Goal: Task Accomplishment & Management: Complete application form

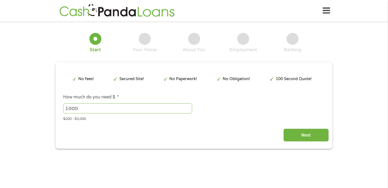
click at [102, 109] on input "1000" at bounding box center [127, 108] width 129 height 10
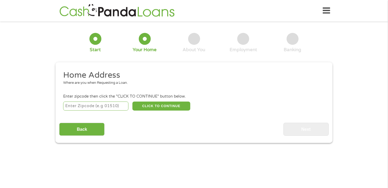
click at [101, 107] on input "number" at bounding box center [96, 106] width 66 height 9
type input "35125"
click at [139, 105] on button "CLICK TO CONTINUE" at bounding box center [161, 106] width 58 height 9
type input "35125"
type input "[GEOGRAPHIC_DATA]"
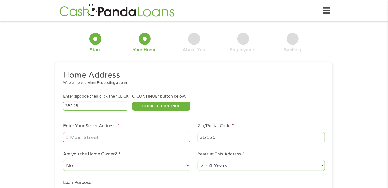
click at [122, 135] on input "Enter Your Street Address *" at bounding box center [126, 137] width 127 height 10
type input "[STREET_ADDRESS]"
click at [128, 164] on select "No Yes" at bounding box center [126, 165] width 127 height 11
select select "yes"
click at [63, 160] on select "No Yes" at bounding box center [126, 165] width 127 height 11
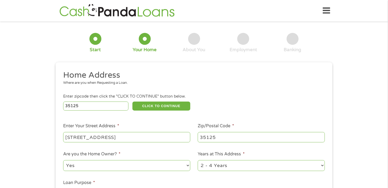
click at [217, 165] on select "1 Year or less 1 - 2 Years 2 - 4 Years Over 4 Years" at bounding box center [261, 165] width 127 height 11
select select "60months"
click at [198, 160] on select "1 Year or less 1 - 2 Years 2 - 4 Years Over 4 Years" at bounding box center [261, 165] width 127 height 11
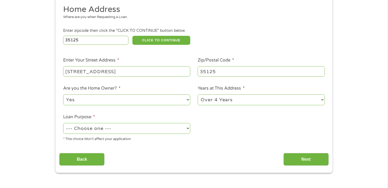
scroll to position [80, 0]
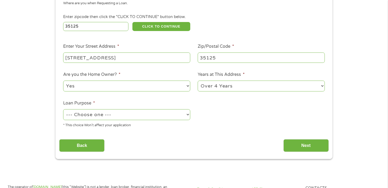
click at [113, 114] on select "--- Choose one --- Pay Bills Debt Consolidation Home Improvement Major Purchase…" at bounding box center [126, 114] width 127 height 11
select select "other"
click at [63, 110] on select "--- Choose one --- Pay Bills Debt Consolidation Home Improvement Major Purchase…" at bounding box center [126, 114] width 127 height 11
click at [295, 144] on input "Next" at bounding box center [305, 145] width 45 height 13
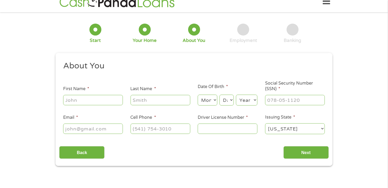
scroll to position [0, 0]
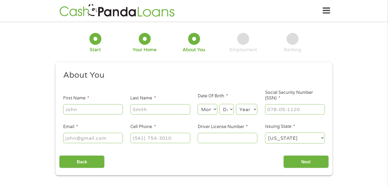
click at [79, 109] on input "First Name *" at bounding box center [93, 109] width 60 height 10
type input "[PERSON_NAME]"
type input "[EMAIL_ADDRESS][DOMAIN_NAME]"
type input "[PHONE_NUMBER]"
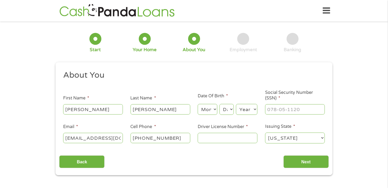
click at [216, 138] on input "Driver License Number *" at bounding box center [228, 138] width 60 height 10
click at [207, 108] on select "Month 1 2 3 4 5 6 7 8 9 10 11 12" at bounding box center [207, 109] width 19 height 11
select select "7"
click at [198, 104] on select "Month 1 2 3 4 5 6 7 8 9 10 11 12" at bounding box center [207, 109] width 19 height 11
click at [226, 111] on select "Day 1 2 3 4 5 6 7 8 9 10 11 12 13 14 15 16 17 18 19 20 21 22 23 24 25 26 27 28 …" at bounding box center [226, 109] width 14 height 11
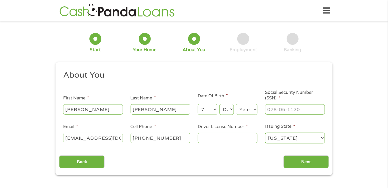
select select "7"
click at [219, 104] on select "Day 1 2 3 4 5 6 7 8 9 10 11 12 13 14 15 16 17 18 19 20 21 22 23 24 25 26 27 28 …" at bounding box center [226, 109] width 14 height 11
click at [247, 110] on select "Year [DATE] 2006 2005 2004 2003 2002 2001 2000 1999 1998 1997 1996 1995 1994 19…" at bounding box center [246, 109] width 21 height 11
select select "1962"
click at [236, 104] on select "Year [DATE] 2006 2005 2004 2003 2002 2001 2000 1999 1998 1997 1996 1995 1994 19…" at bounding box center [246, 109] width 21 height 11
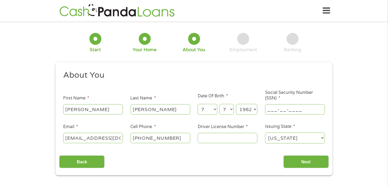
click at [283, 111] on input "___-__-____" at bounding box center [295, 109] width 60 height 10
type input "417-94-5027"
click at [125, 137] on li "Email * [EMAIL_ADDRESS][DOMAIN_NAME]" at bounding box center [92, 134] width 67 height 20
click at [118, 138] on input "[EMAIL_ADDRESS][DOMAIN_NAME]" at bounding box center [93, 138] width 60 height 10
type input "[EMAIL_ADDRESS][DOMAIN_NAME]"
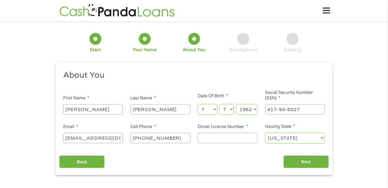
click at [228, 138] on input "Driver License Number *" at bounding box center [228, 138] width 60 height 10
type input "4604239"
click at [297, 162] on input "Next" at bounding box center [305, 161] width 45 height 13
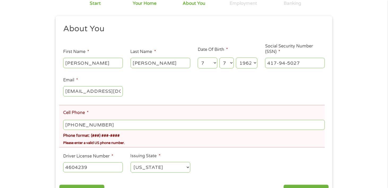
scroll to position [80, 0]
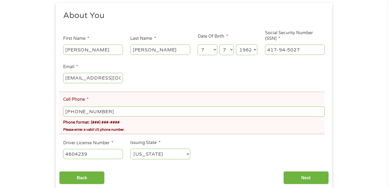
click at [115, 111] on input "[PHONE_NUMBER]" at bounding box center [194, 112] width 262 height 10
type input "[PHONE_NUMBER]"
click at [294, 176] on input "Next" at bounding box center [305, 177] width 45 height 13
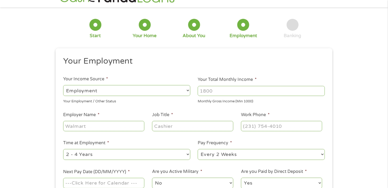
scroll to position [0, 0]
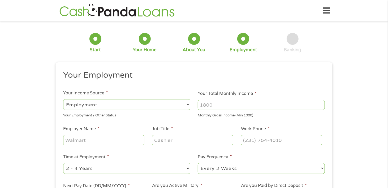
click at [112, 106] on select "--- Choose one --- Employment [DEMOGRAPHIC_DATA] Benefits" at bounding box center [126, 104] width 127 height 11
click at [113, 104] on select "--- Choose one --- Employment [DEMOGRAPHIC_DATA] Benefits" at bounding box center [126, 104] width 127 height 11
click at [63, 99] on select "--- Choose one --- Employment [DEMOGRAPHIC_DATA] Benefits" at bounding box center [126, 104] width 127 height 11
click at [227, 107] on input "Your Total Monthly Income *" at bounding box center [261, 105] width 127 height 10
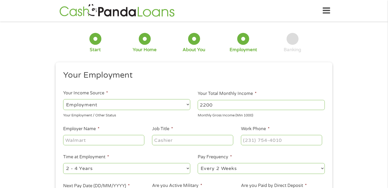
type input "2200"
click at [102, 141] on input "Employer Name *" at bounding box center [103, 140] width 81 height 10
type input "AJS CLEANING SERVICE"
click at [172, 141] on input "Job Title *" at bounding box center [192, 140] width 81 height 10
type input "LABORER"
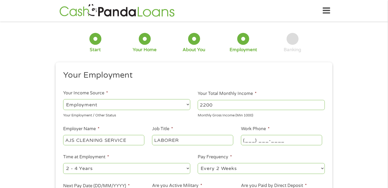
click at [258, 137] on input "(___) ___-____" at bounding box center [281, 140] width 81 height 10
type input "[PHONE_NUMBER]"
click at [126, 170] on select "--- Choose one --- 1 Year or less 1 - 2 Years 2 - 4 Years Over 4 Years" at bounding box center [126, 168] width 127 height 11
select select "60months"
click at [63, 163] on select "--- Choose one --- 1 Year or less 1 - 2 Years 2 - 4 Years Over 4 Years" at bounding box center [126, 168] width 127 height 11
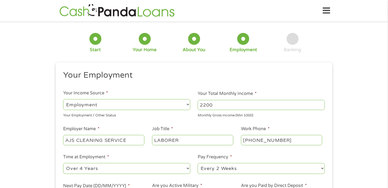
click at [224, 167] on select "--- Choose one --- Every 2 Weeks Every Week Monthly Semi-Monthly" at bounding box center [261, 168] width 127 height 11
select select "monthly"
click at [198, 163] on select "--- Choose one --- Every 2 Weeks Every Week Monthly Semi-Monthly" at bounding box center [261, 168] width 127 height 11
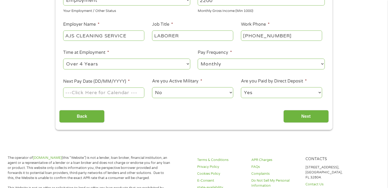
scroll to position [106, 0]
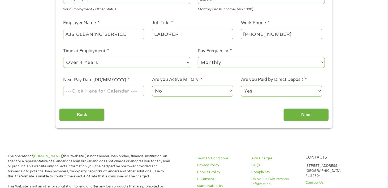
click at [92, 91] on input "Next Pay Date (DD/MM/YYYY) *" at bounding box center [103, 91] width 81 height 10
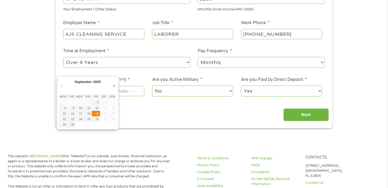
type input "[DATE]"
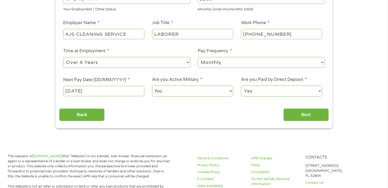
click at [189, 90] on select "No Yes" at bounding box center [192, 91] width 81 height 11
click at [298, 114] on input "Next" at bounding box center [305, 114] width 45 height 13
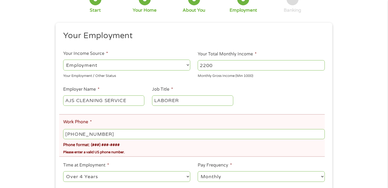
scroll to position [80, 0]
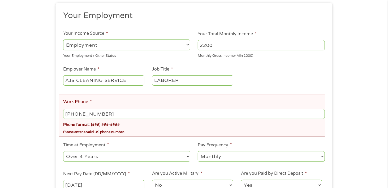
click at [106, 112] on input "[PHONE_NUMBER]" at bounding box center [194, 114] width 262 height 10
type input "[PHONE_NUMBER]"
click at [134, 129] on li "Work Phone * [PHONE_NUMBER] Phone format: (###) ###-#### Please enter a valid U…" at bounding box center [191, 115] width 265 height 42
click at [130, 147] on li "Time at Employment * --- Choose one --- 1 Year or less 1 - 2 Years 2 - 4 Years …" at bounding box center [126, 152] width 135 height 21
click at [128, 145] on li "Time at Employment * --- Choose one --- 1 Year or less 1 - 2 Years 2 - 4 Years …" at bounding box center [126, 152] width 135 height 21
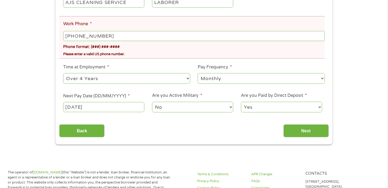
scroll to position [159, 0]
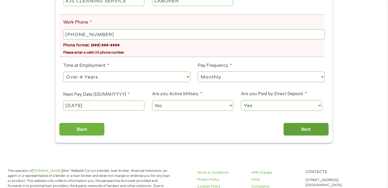
click at [306, 131] on input "Next" at bounding box center [305, 129] width 45 height 13
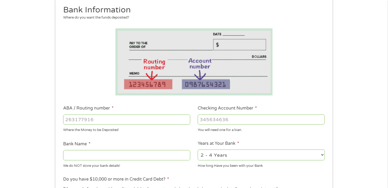
scroll to position [80, 0]
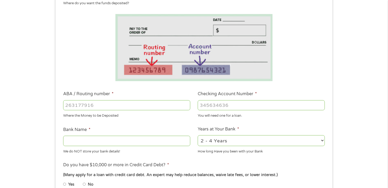
click at [81, 106] on input "ABA / Routing number *" at bounding box center [126, 105] width 127 height 10
type input "031101279"
type input "THE BANCORP BANK"
type input "031101279"
click at [219, 105] on input "Checking Account Number *" at bounding box center [261, 105] width 127 height 10
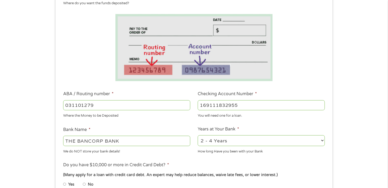
type input "169111832955"
click at [228, 141] on select "2 - 4 Years 6 - 12 Months 1 - 2 Years Over 4 Years" at bounding box center [261, 140] width 127 height 11
select select "60months"
click at [198, 136] on select "2 - 4 Years 6 - 12 Months 1 - 2 Years Over 4 Years" at bounding box center [261, 140] width 127 height 11
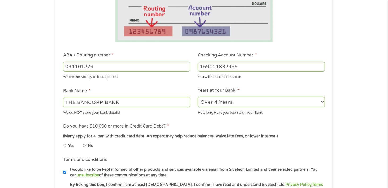
scroll to position [159, 0]
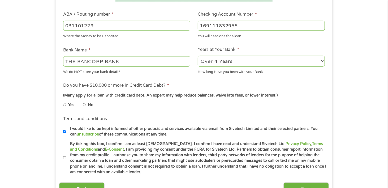
click at [64, 104] on input "Yes" at bounding box center [64, 105] width 3 height 8
radio input "true"
click at [64, 158] on input "By ticking this box, I confirm I am at least [DEMOGRAPHIC_DATA]. I confirm I ha…" at bounding box center [64, 158] width 3 height 8
checkbox input "true"
click at [64, 105] on input "Yes" at bounding box center [64, 105] width 3 height 8
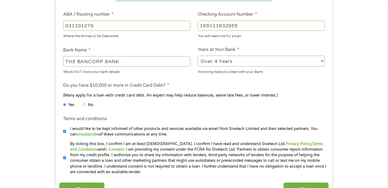
click at [85, 105] on input "No" at bounding box center [84, 105] width 3 height 8
radio input "true"
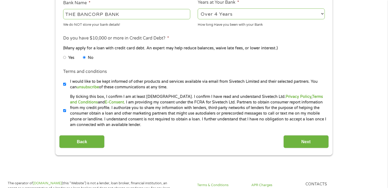
scroll to position [212, 0]
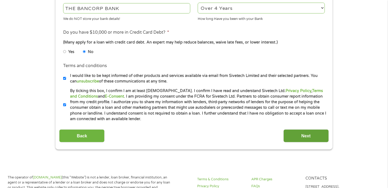
click at [297, 136] on input "Next" at bounding box center [305, 135] width 45 height 13
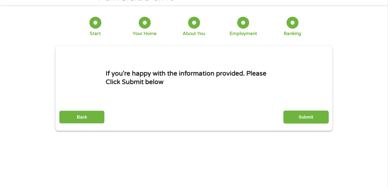
scroll to position [0, 0]
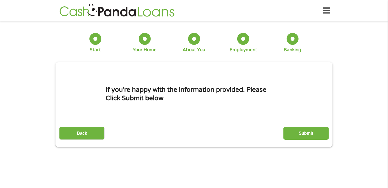
click at [296, 132] on input "Submit" at bounding box center [305, 133] width 45 height 13
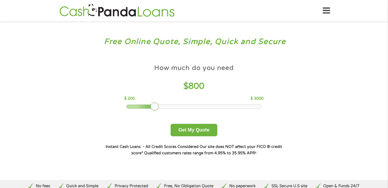
drag, startPoint x: 163, startPoint y: 108, endPoint x: 155, endPoint y: 111, distance: 8.5
click at [155, 111] on div "How much do you need $ 800 $ 200 $ 3000 Get My Quote" at bounding box center [194, 99] width 186 height 75
drag, startPoint x: 152, startPoint y: 109, endPoint x: 149, endPoint y: 110, distance: 3.0
click at [150, 110] on div at bounding box center [154, 106] width 8 height 8
click at [199, 130] on button "Get My Quote" at bounding box center [194, 130] width 46 height 12
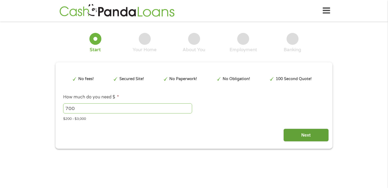
click at [299, 133] on input "Next" at bounding box center [305, 135] width 45 height 13
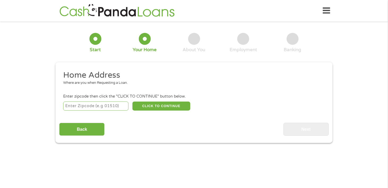
click at [126, 102] on input "number" at bounding box center [96, 106] width 66 height 9
type input "35125"
click at [164, 105] on button "CLICK TO CONTINUE" at bounding box center [161, 106] width 58 height 9
type input "35125"
type input "[GEOGRAPHIC_DATA]"
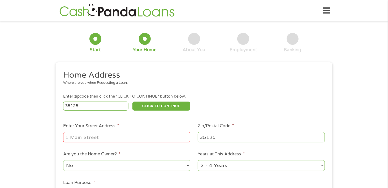
click at [135, 138] on input "Enter Your Street Address *" at bounding box center [126, 137] width 127 height 10
type input "[STREET_ADDRESS]"
click at [140, 166] on select "No Yes" at bounding box center [126, 165] width 127 height 11
select select "yes"
click at [63, 160] on select "No Yes" at bounding box center [126, 165] width 127 height 11
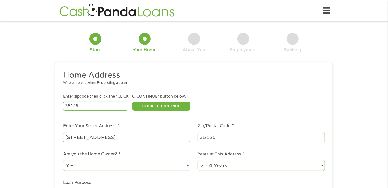
click at [225, 167] on select "1 Year or less 1 - 2 Years 2 - 4 Years Over 4 Years" at bounding box center [261, 165] width 127 height 11
select select "60months"
click at [198, 160] on select "1 Year or less 1 - 2 Years 2 - 4 Years Over 4 Years" at bounding box center [261, 165] width 127 height 11
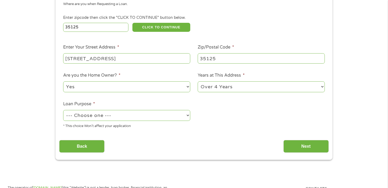
scroll to position [80, 0]
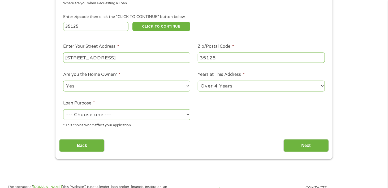
click at [138, 115] on select "--- Choose one --- Pay Bills Debt Consolidation Home Improvement Major Purchase…" at bounding box center [126, 114] width 127 height 11
select select "other"
click at [63, 110] on select "--- Choose one --- Pay Bills Debt Consolidation Home Improvement Major Purchase…" at bounding box center [126, 114] width 127 height 11
click at [315, 145] on input "Next" at bounding box center [305, 145] width 45 height 13
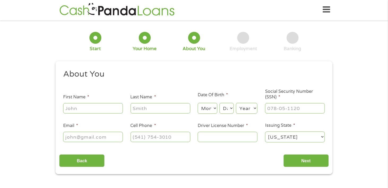
scroll to position [0, 0]
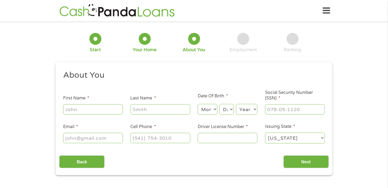
click at [92, 110] on input "First Name *" at bounding box center [93, 109] width 60 height 10
type input "[PERSON_NAME]"
type input "[EMAIL_ADDRESS][DOMAIN_NAME]"
type input "[PHONE_NUMBER]"
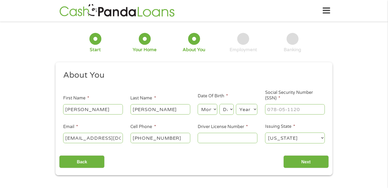
click at [119, 138] on input "[EMAIL_ADDRESS][DOMAIN_NAME]" at bounding box center [93, 138] width 60 height 10
type input "[EMAIL_ADDRESS][DOMAIN_NAME]"
click at [217, 137] on input "Driver License Number *" at bounding box center [228, 138] width 60 height 10
type input "4604239"
click at [304, 163] on input "Next" at bounding box center [305, 161] width 45 height 13
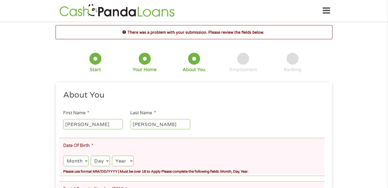
scroll to position [2, 2]
click at [79, 163] on select "Month 1 2 3 4 5 6 7 8 9 10 11 12" at bounding box center [75, 161] width 25 height 11
select select "7"
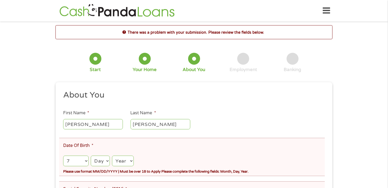
click at [63, 156] on select "Month 1 2 3 4 5 6 7 8 9 10 11 12" at bounding box center [75, 161] width 25 height 11
click at [100, 162] on select "Day 1 2 3 4 5 6 7 8 9 10 11 12 13 14 15 16 17 18 19 20 21 22 23 24 25 26 27 28 …" at bounding box center [100, 161] width 19 height 11
select select "7"
click at [91, 156] on select "Day 1 2 3 4 5 6 7 8 9 10 11 12 13 14 15 16 17 18 19 20 21 22 23 24 25 26 27 28 …" at bounding box center [100, 161] width 19 height 11
click at [125, 161] on select "Year [DATE] 2006 2005 2004 2003 2002 2001 2000 1999 1998 1997 1996 1995 1994 19…" at bounding box center [123, 161] width 22 height 11
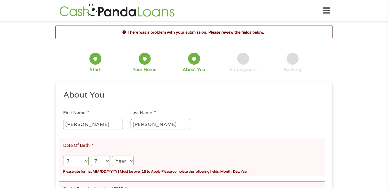
select select "1962"
click at [112, 156] on select "Year [DATE] 2006 2005 2004 2003 2002 2001 2000 1999 1998 1997 1996 1995 1994 19…" at bounding box center [123, 161] width 22 height 11
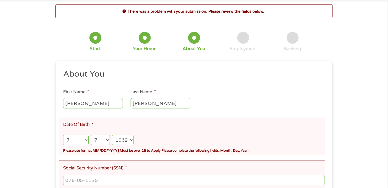
scroll to position [53, 0]
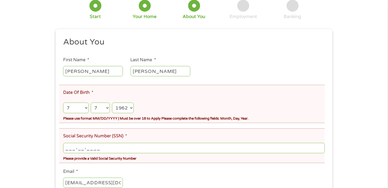
click at [116, 151] on input "___-__-____" at bounding box center [194, 148] width 262 height 10
click at [66, 149] on input "___-__-____" at bounding box center [194, 148] width 262 height 10
type input "417-94-5027"
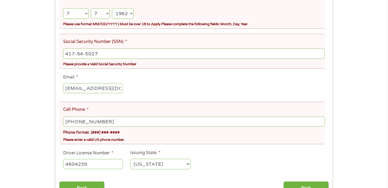
scroll to position [159, 0]
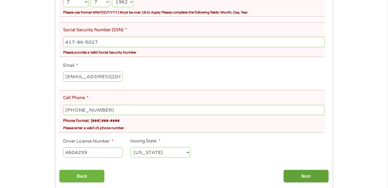
click at [294, 175] on input "Next" at bounding box center [305, 176] width 45 height 13
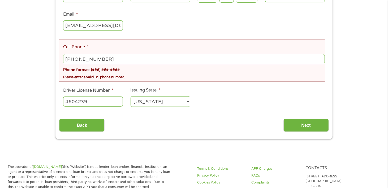
scroll to position [133, 0]
click at [121, 61] on input "[PHONE_NUMBER]" at bounding box center [194, 59] width 262 height 10
type input "[PHONE_NUMBER]"
click at [300, 121] on input "Next" at bounding box center [305, 124] width 45 height 13
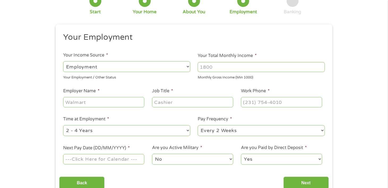
scroll to position [0, 0]
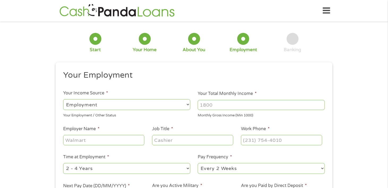
click at [138, 105] on select "--- Choose one --- Employment [DEMOGRAPHIC_DATA] Benefits" at bounding box center [126, 104] width 127 height 11
select select "benefits"
click at [63, 99] on select "--- Choose one --- Employment [DEMOGRAPHIC_DATA] Benefits" at bounding box center [126, 104] width 127 height 11
type input "Other"
type input "[PHONE_NUMBER]"
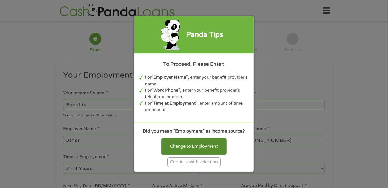
click at [209, 146] on div "Change to Employment" at bounding box center [193, 146] width 65 height 16
select select "fullTime"
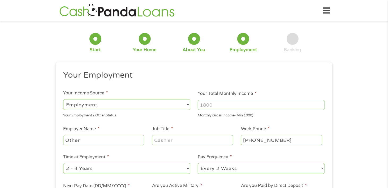
click at [217, 105] on input "Your Total Monthly Income *" at bounding box center [261, 105] width 127 height 10
type input "1"
type input "2000"
click at [127, 139] on input "Other" at bounding box center [103, 140] width 81 height 10
type input "O"
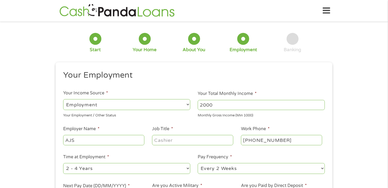
type input "AJS"
click at [168, 141] on input "Job Title *" at bounding box center [192, 140] width 81 height 10
type input "LABORER"
click at [167, 167] on select "--- Choose one --- 1 Year or less 1 - 2 Years 2 - 4 Years Over 4 Years" at bounding box center [126, 168] width 127 height 11
select select "60months"
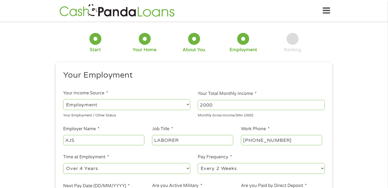
click at [63, 163] on select "--- Choose one --- 1 Year or less 1 - 2 Years 2 - 4 Years Over 4 Years" at bounding box center [126, 168] width 127 height 11
click at [206, 170] on select "--- Choose one --- Every 2 Weeks Every Week Monthly Semi-Monthly" at bounding box center [261, 168] width 127 height 11
select select "monthly"
click at [198, 163] on select "--- Choose one --- Every 2 Weeks Every Week Monthly Semi-Monthly" at bounding box center [261, 168] width 127 height 11
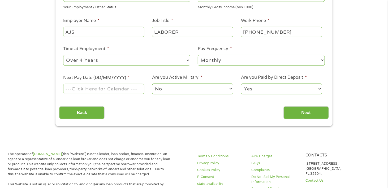
scroll to position [133, 0]
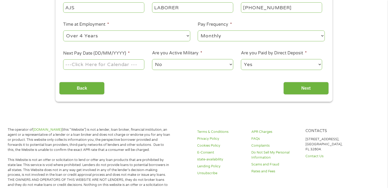
click at [92, 67] on body "Home Get Loan Offer How it works FAQs Blog Cash Loans Quick Loans Online Loans …" at bounding box center [194, 191] width 388 height 648
click at [92, 64] on input "Next Pay Date (DD/MM/YYYY) *" at bounding box center [103, 64] width 81 height 10
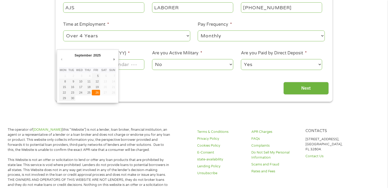
type input "26/09/2025"
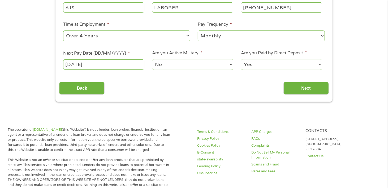
click at [182, 62] on select "No Yes" at bounding box center [192, 64] width 81 height 11
click at [152, 59] on select "No Yes" at bounding box center [192, 64] width 81 height 11
click at [303, 90] on input "Next" at bounding box center [305, 88] width 45 height 13
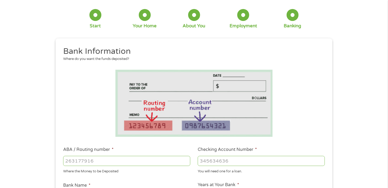
scroll to position [0, 0]
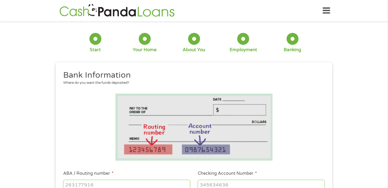
click at [92, 185] on input "ABA / Routing number *" at bounding box center [126, 185] width 127 height 10
type input "031101279"
type input "THE BANCORP BANK"
type input "031101279"
click at [232, 186] on input "Checking Account Number *" at bounding box center [261, 185] width 127 height 10
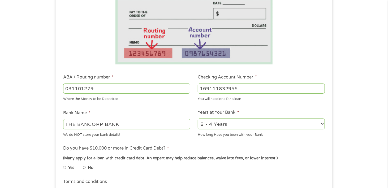
scroll to position [106, 0]
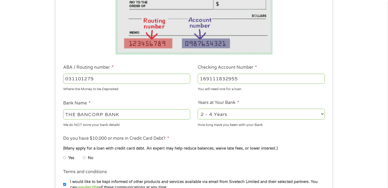
type input "169111832955"
click at [83, 158] on input "No" at bounding box center [84, 158] width 3 height 8
radio input "true"
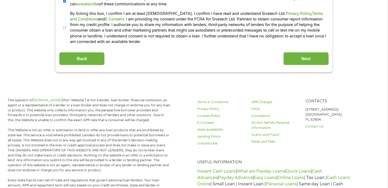
scroll to position [292, 0]
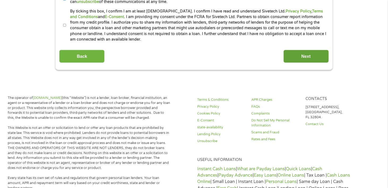
click at [298, 57] on input "Next" at bounding box center [305, 56] width 45 height 13
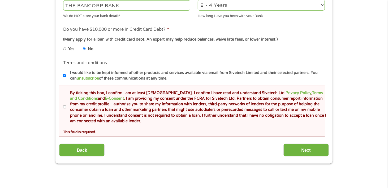
scroll to position [239, 0]
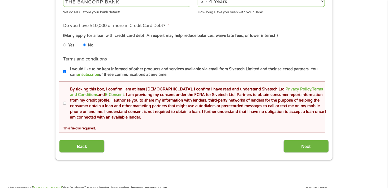
click at [65, 102] on input "By ticking this box, I confirm I am at least [DEMOGRAPHIC_DATA]. I confirm I ha…" at bounding box center [64, 103] width 3 height 8
checkbox input "true"
click at [287, 147] on input "Next" at bounding box center [305, 146] width 45 height 13
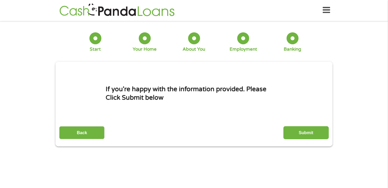
scroll to position [0, 0]
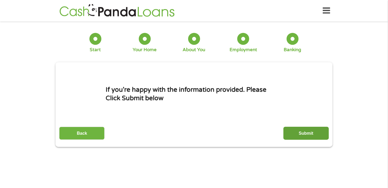
click at [299, 128] on input "Submit" at bounding box center [305, 133] width 45 height 13
